Goal: Information Seeking & Learning: Learn about a topic

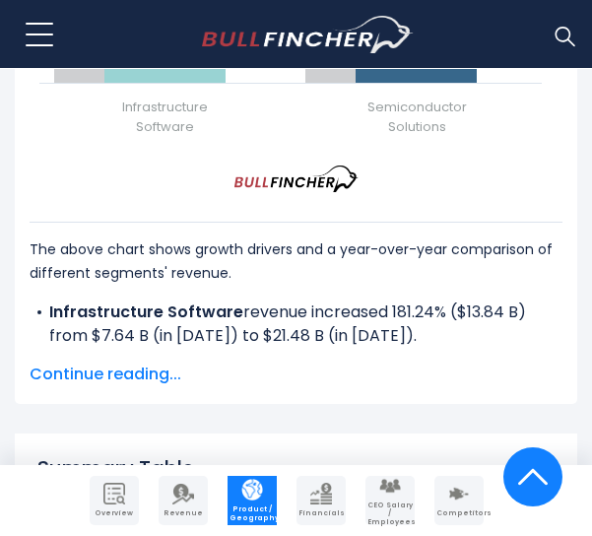
scroll to position [3007, 0]
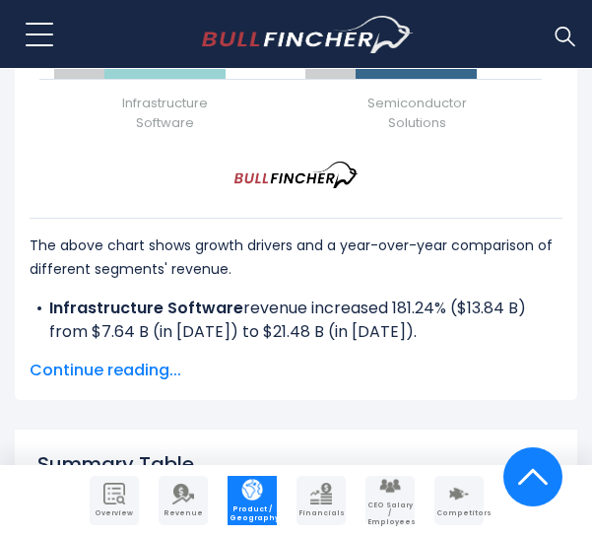
click at [139, 377] on span "Continue reading..." at bounding box center [296, 371] width 533 height 24
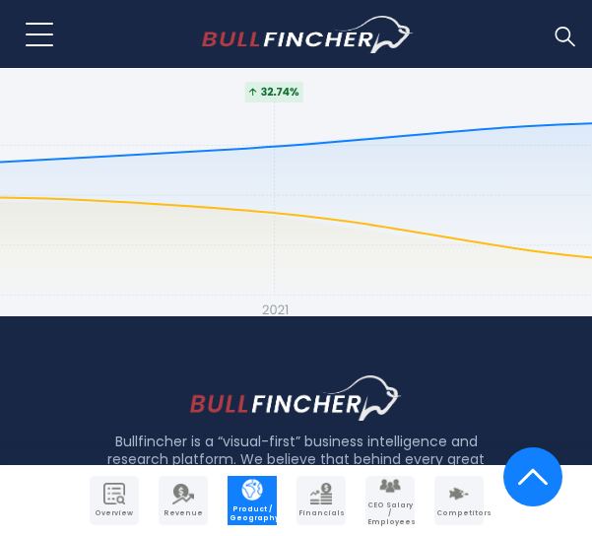
scroll to position [5527, 0]
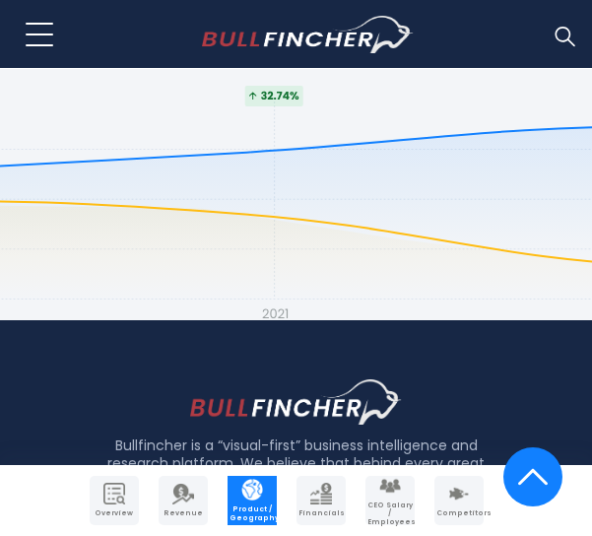
click at [315, 506] on link "Financials" at bounding box center [321, 500] width 49 height 49
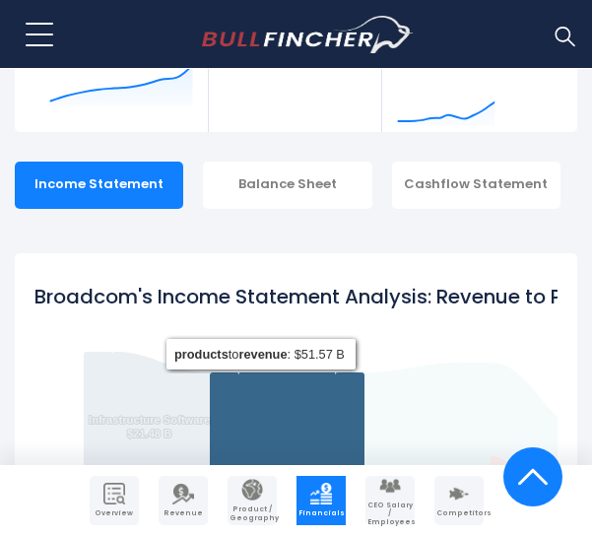
scroll to position [377, 0]
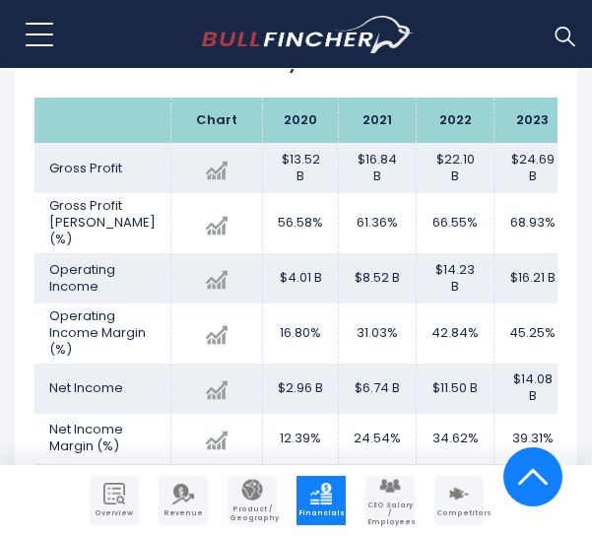
scroll to position [3698, 0]
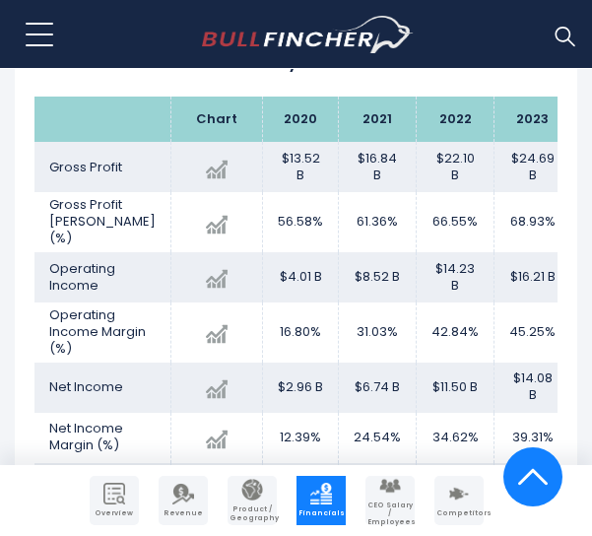
click at [457, 509] on span "Competitors" at bounding box center [458, 513] width 45 height 8
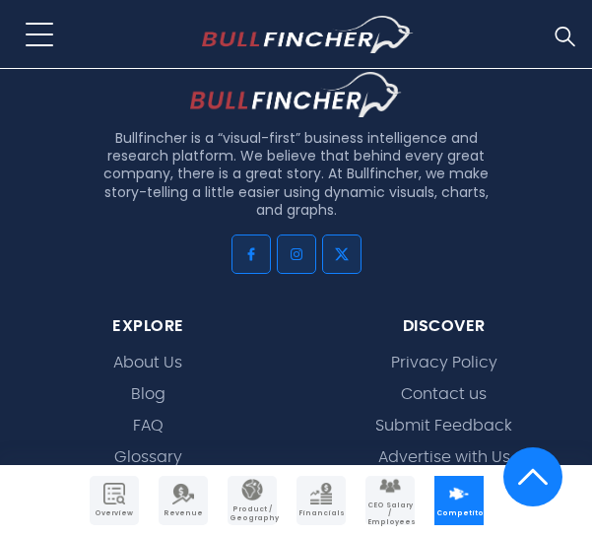
scroll to position [12077, 0]
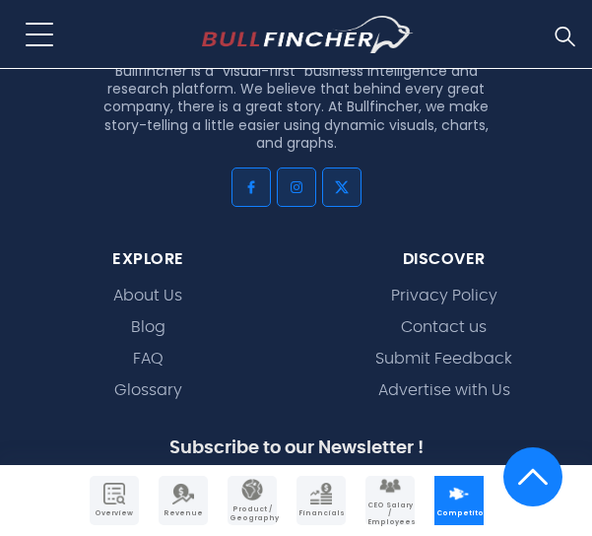
click at [106, 503] on img "Company Overview" at bounding box center [114, 494] width 22 height 22
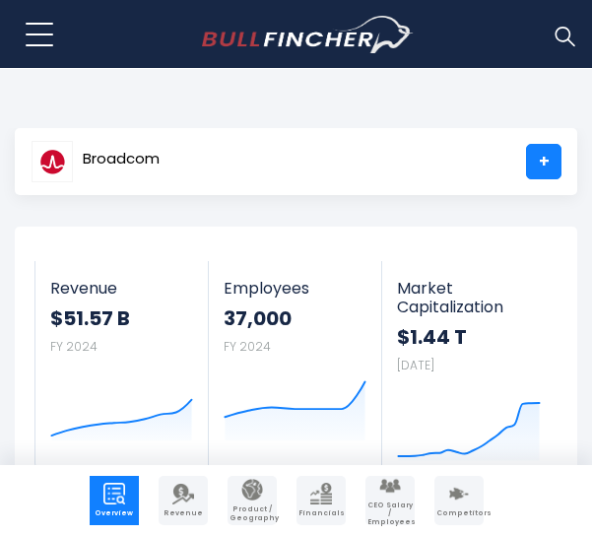
click at [145, 158] on span "Broadcom" at bounding box center [121, 159] width 77 height 17
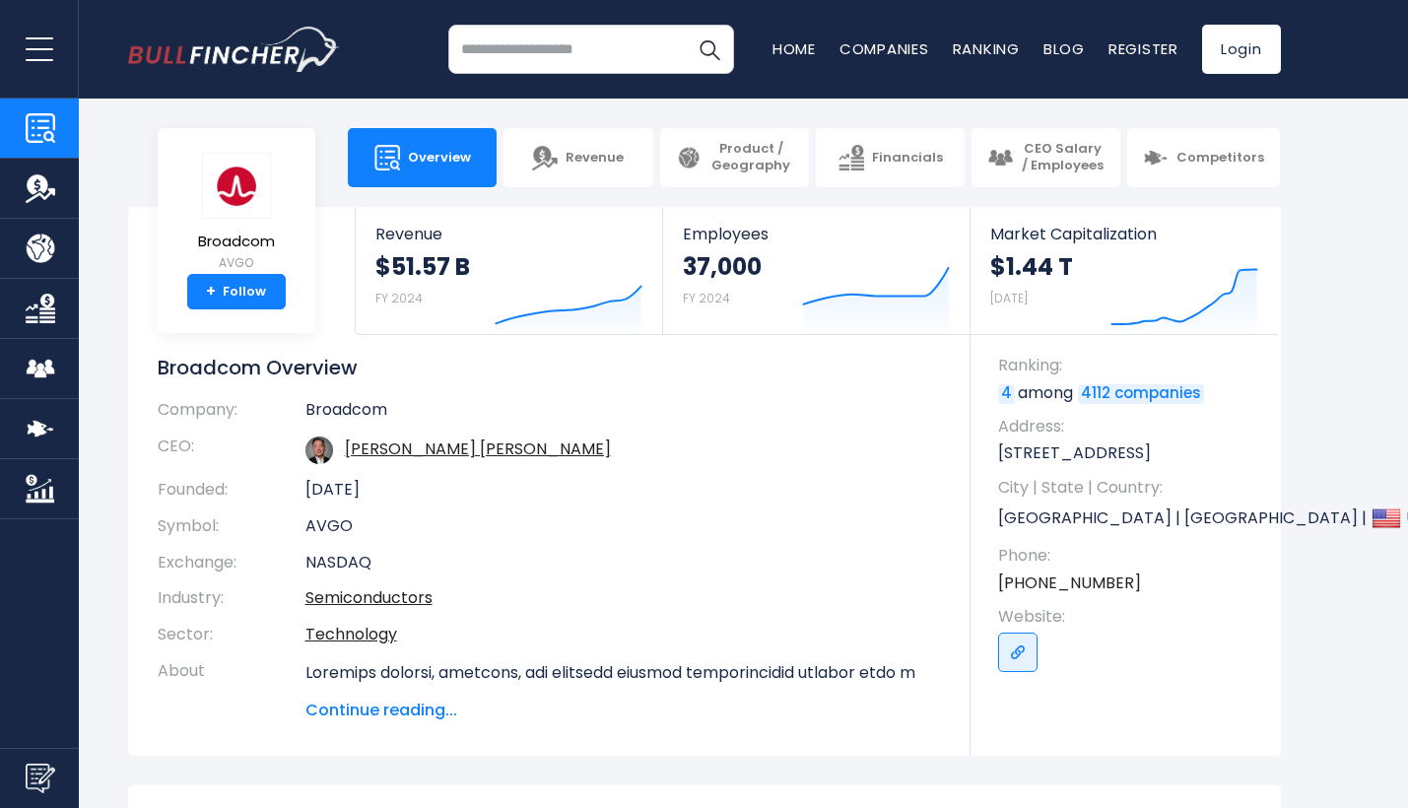
click at [534, 52] on input "search" at bounding box center [591, 49] width 286 height 49
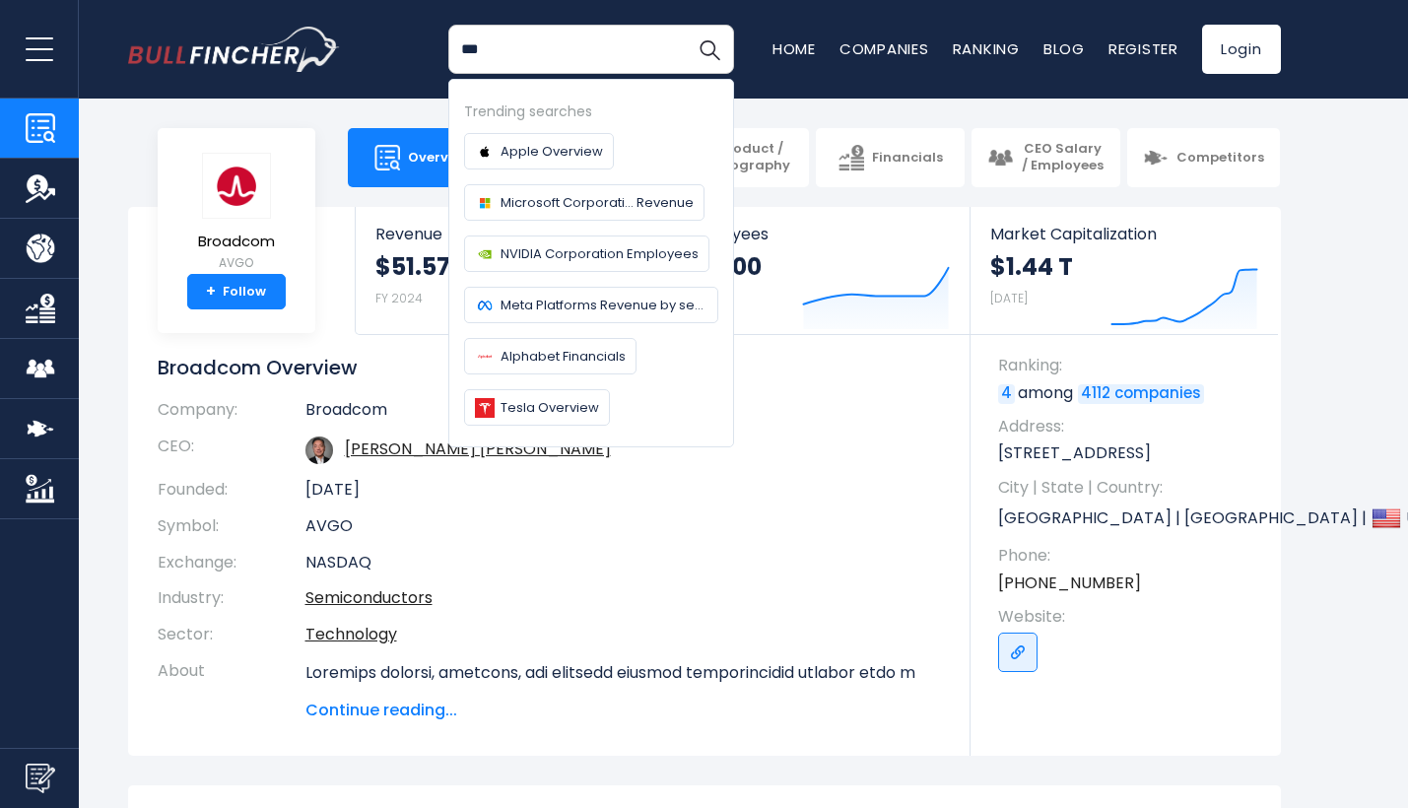
type input "***"
click at [708, 49] on button "Search" at bounding box center [709, 49] width 49 height 49
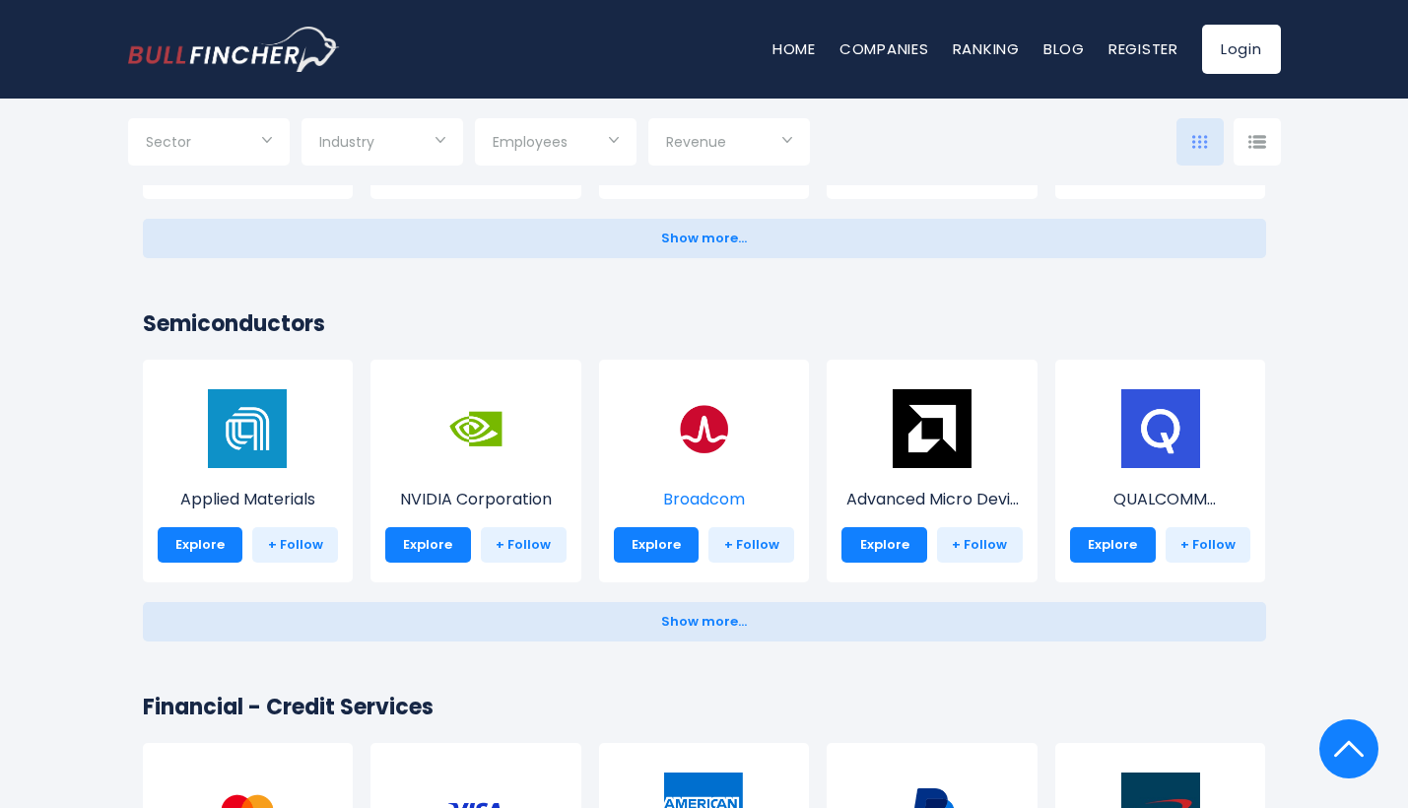
scroll to position [2359, 0]
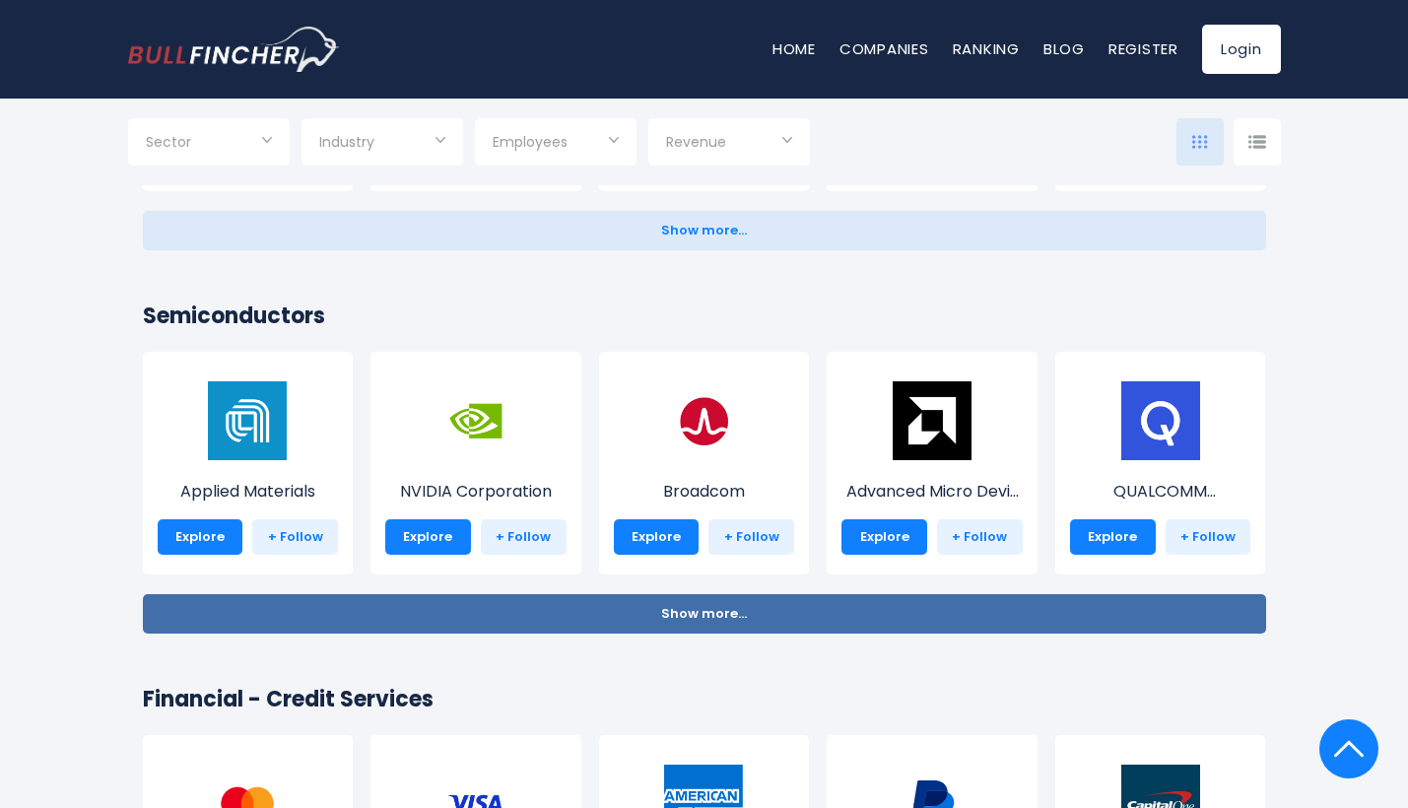
click at [696, 615] on span "Show more..." at bounding box center [704, 614] width 86 height 15
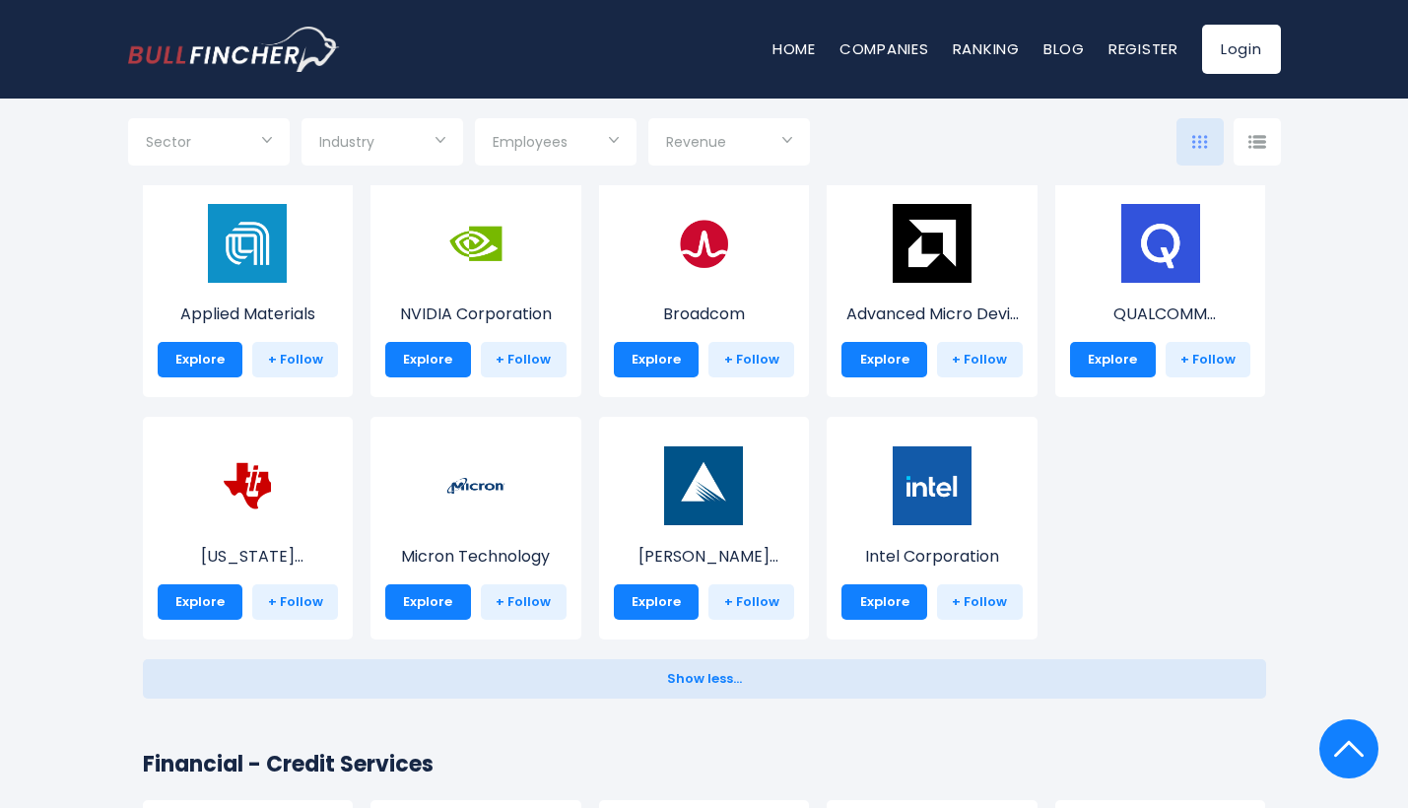
scroll to position [2538, 0]
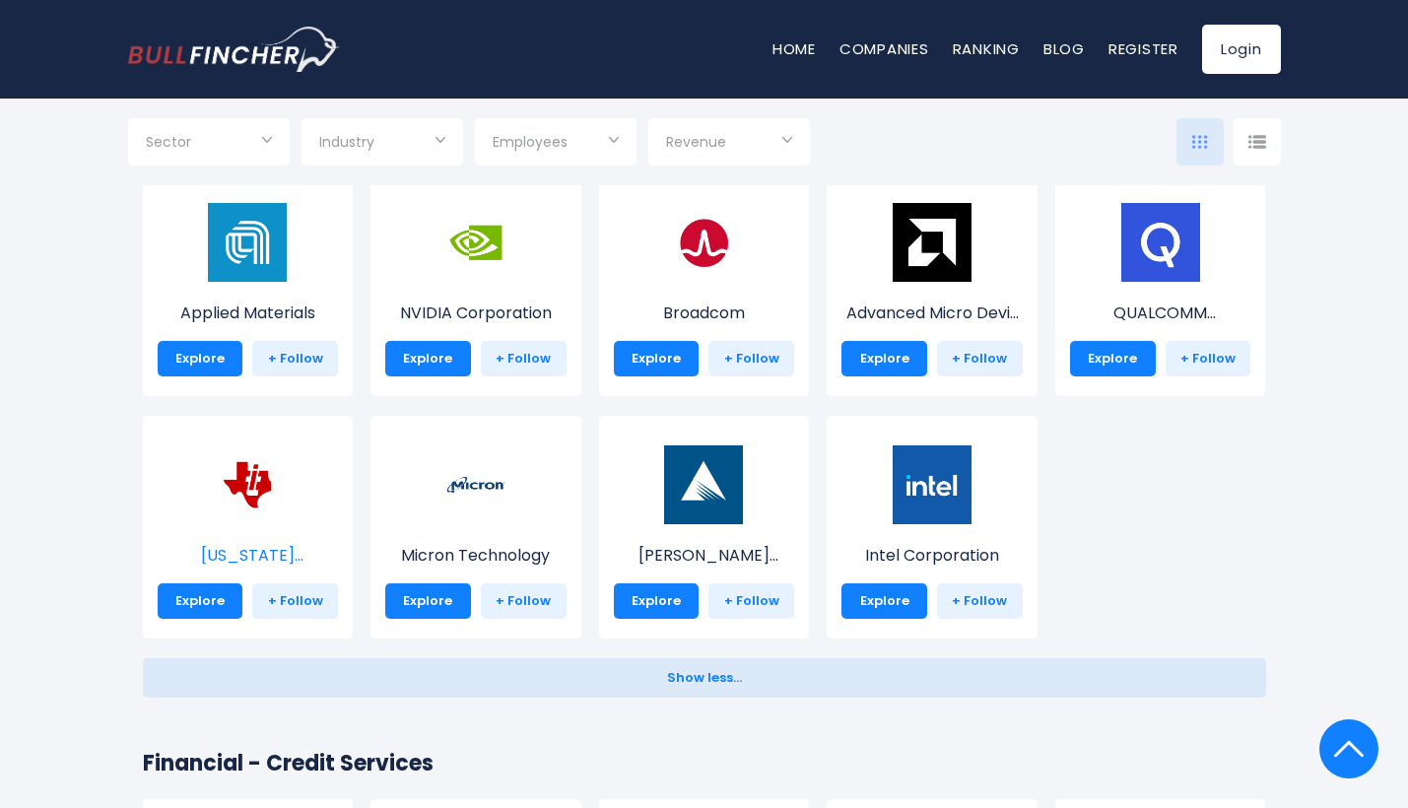
click at [237, 500] on img at bounding box center [247, 484] width 79 height 79
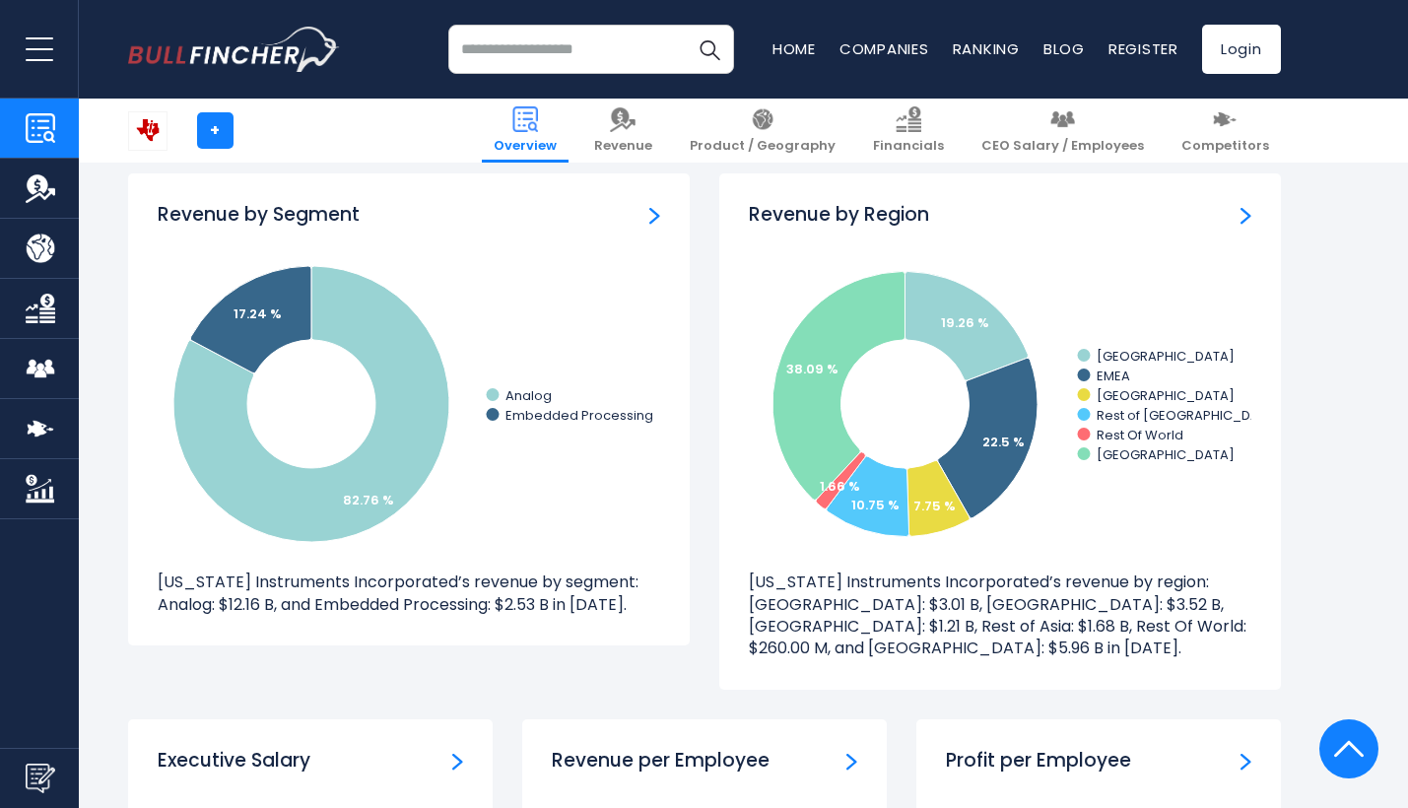
scroll to position [1842, 0]
